Goal: Find specific page/section: Find specific page/section

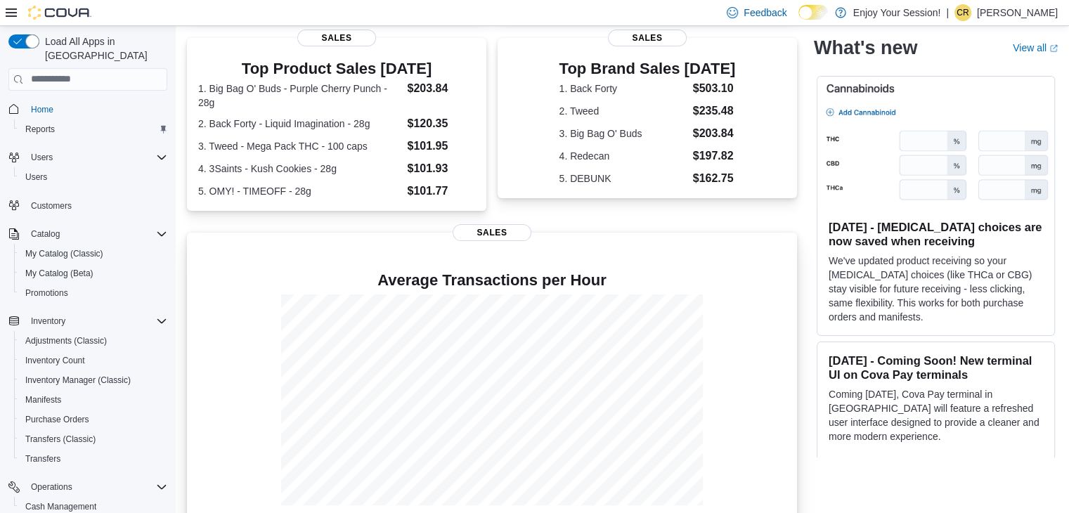
scroll to position [318, 0]
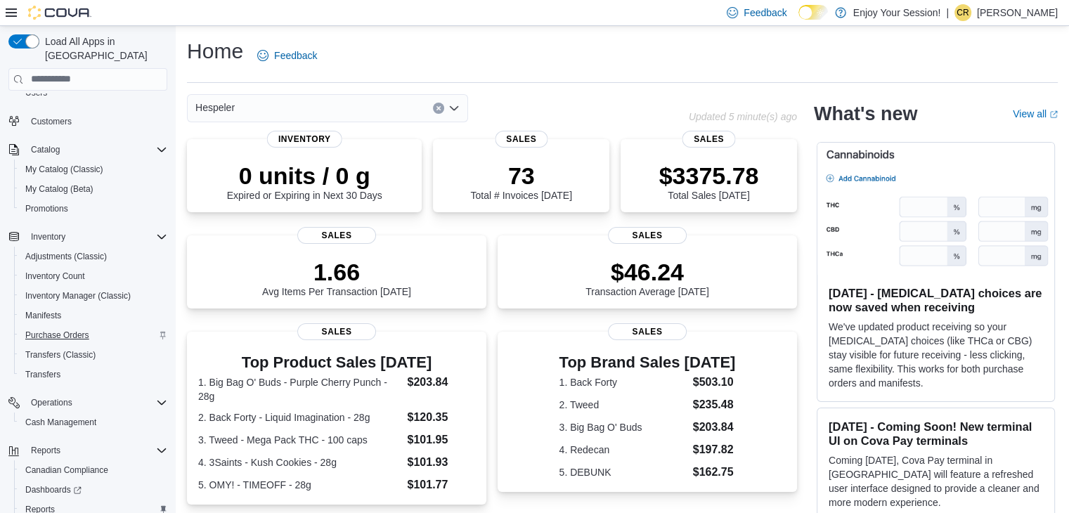
scroll to position [138, 0]
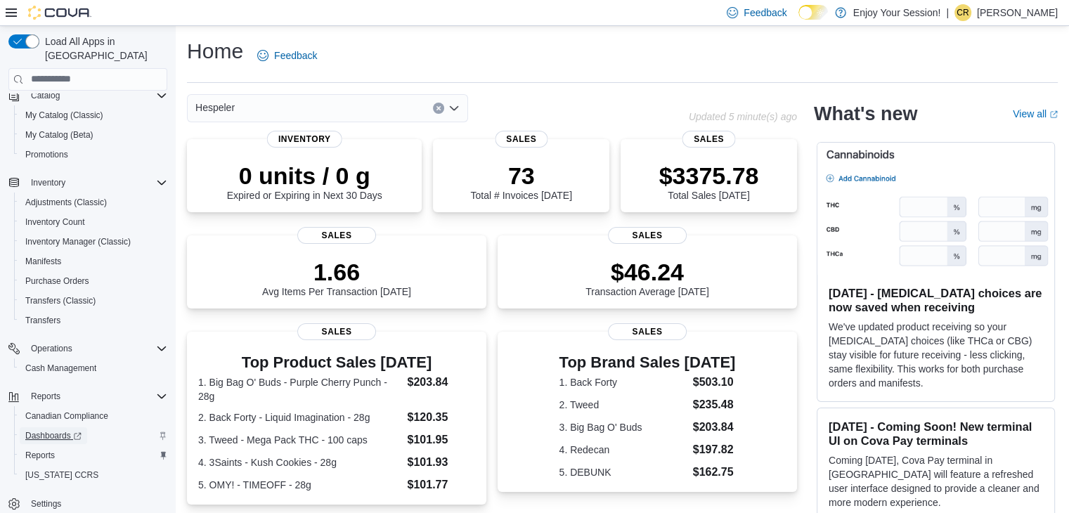
click at [69, 430] on span "Dashboards" at bounding box center [53, 435] width 56 height 11
